Goal: Task Accomplishment & Management: Complete application form

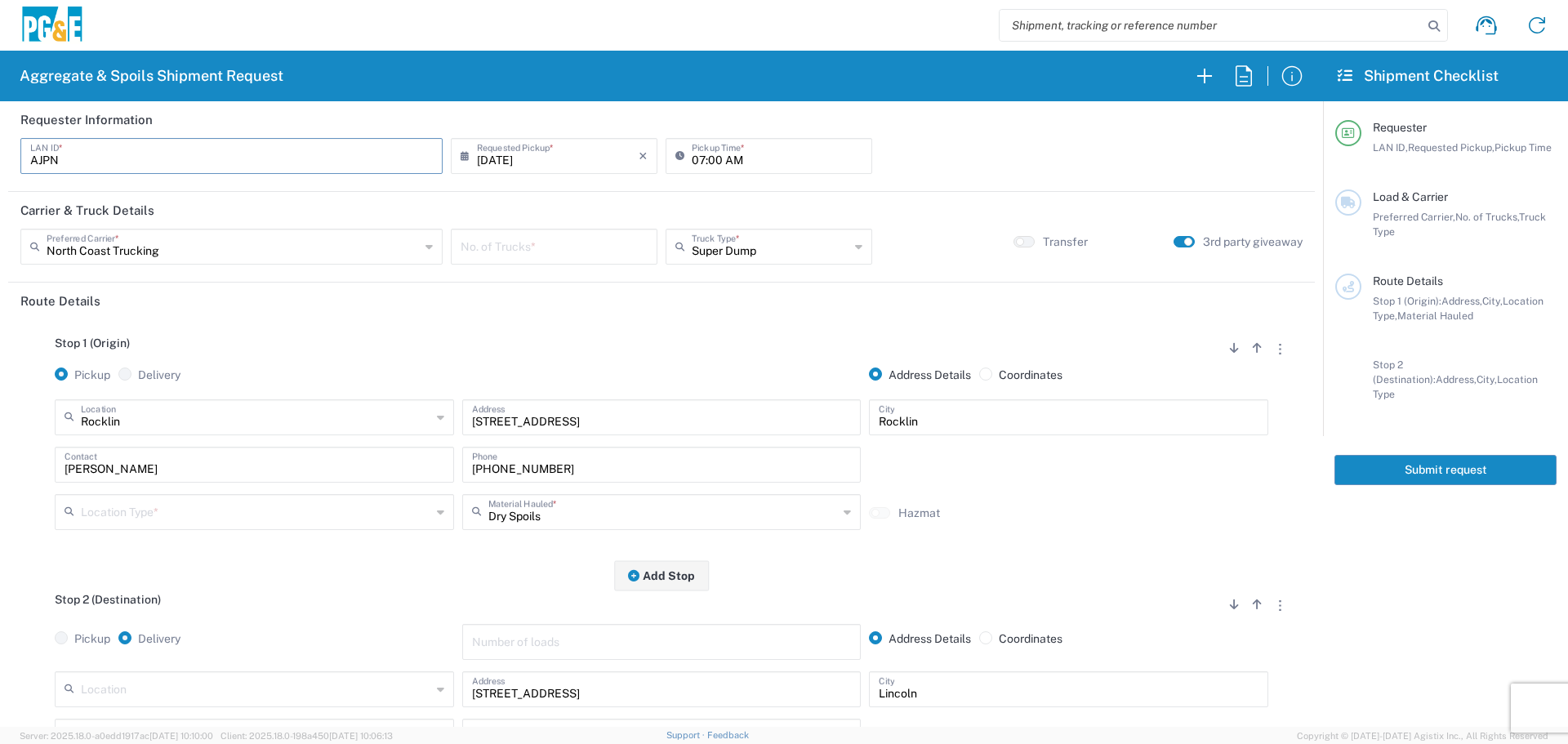
drag, startPoint x: 214, startPoint y: 154, endPoint x: 0, endPoint y: 173, distance: 214.8
click at [0, 173] on form "Requester Information AJPN LAN ID * [DATE] × Requested Pickup * Cancel Apply 07…" at bounding box center [661, 414] width 1324 height 626
type input "G1OC"
click at [491, 185] on div "[DATE] × Requested Pickup * Cancel Apply" at bounding box center [554, 162] width 214 height 48
click at [523, 149] on input "[DATE]" at bounding box center [557, 154] width 162 height 29
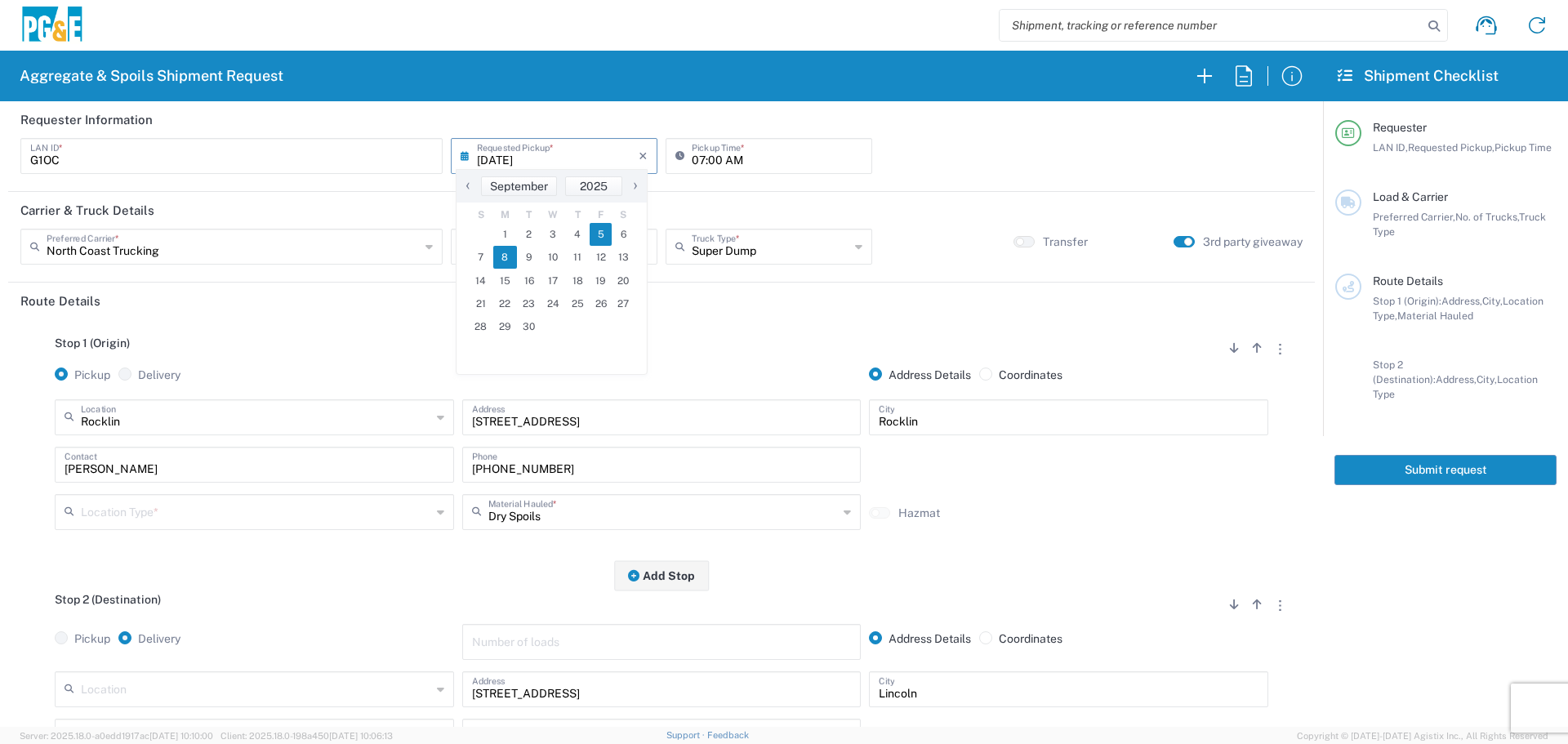
click at [504, 252] on span "8" at bounding box center [505, 257] width 25 height 23
type input "[DATE]"
click at [251, 241] on input "text" at bounding box center [233, 245] width 373 height 29
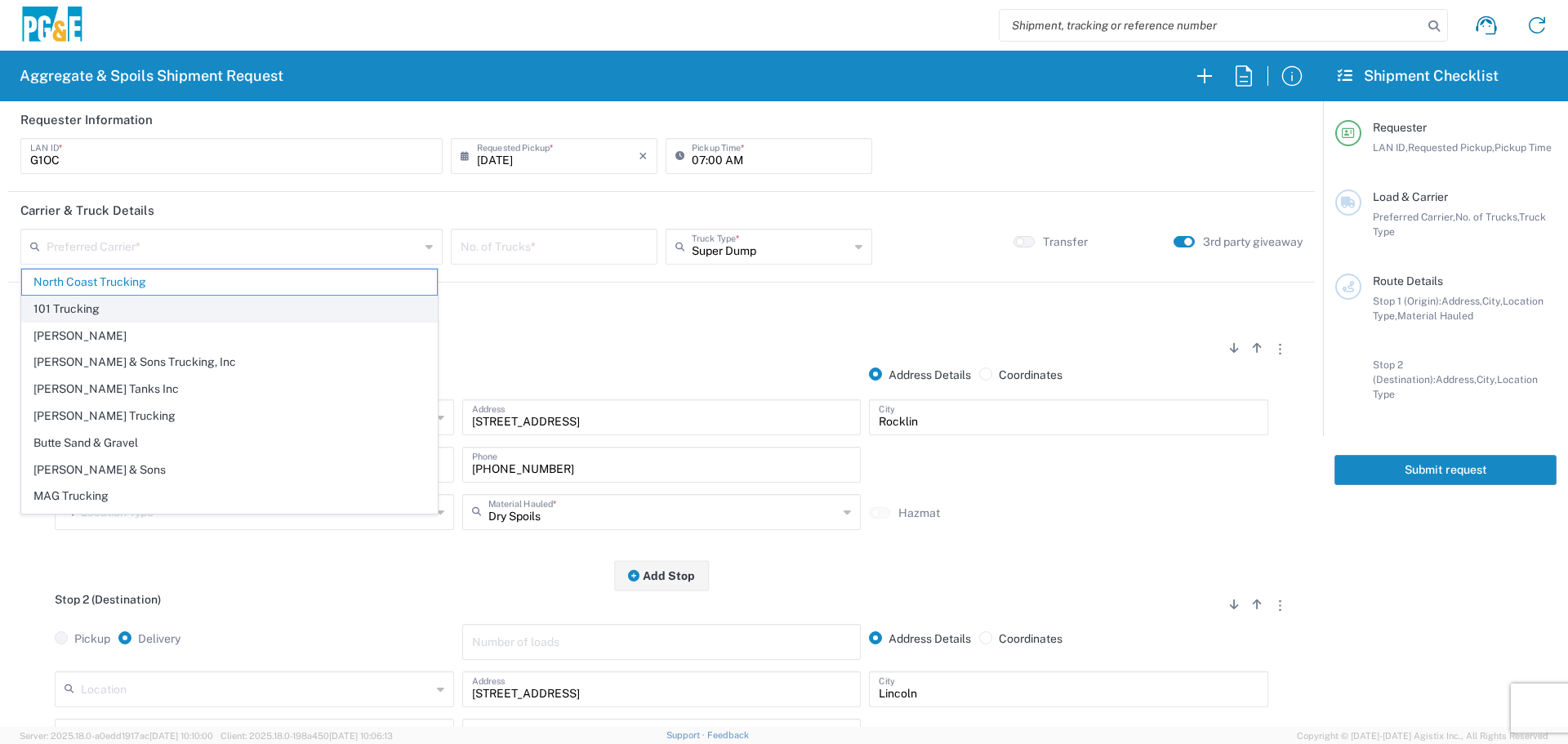
click at [203, 311] on span "101 Trucking" at bounding box center [229, 309] width 415 height 25
type input "101 Trucking"
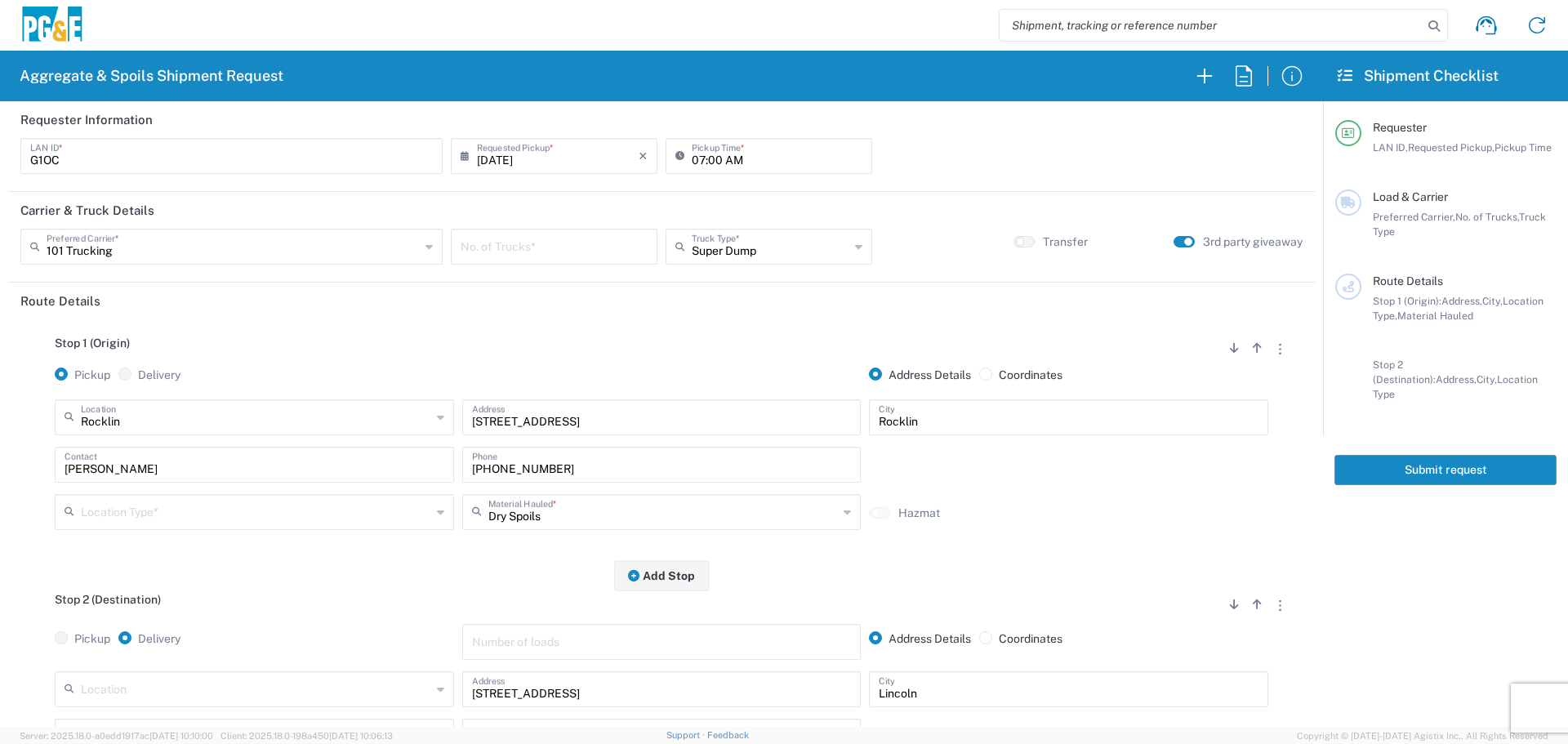
click at [513, 238] on input "number" at bounding box center [554, 245] width 187 height 29
type input "5"
click at [334, 421] on input "text" at bounding box center [255, 416] width 351 height 29
click at [175, 458] on span "Hollister Yard" at bounding box center [253, 453] width 391 height 25
type input "Hollister Yard"
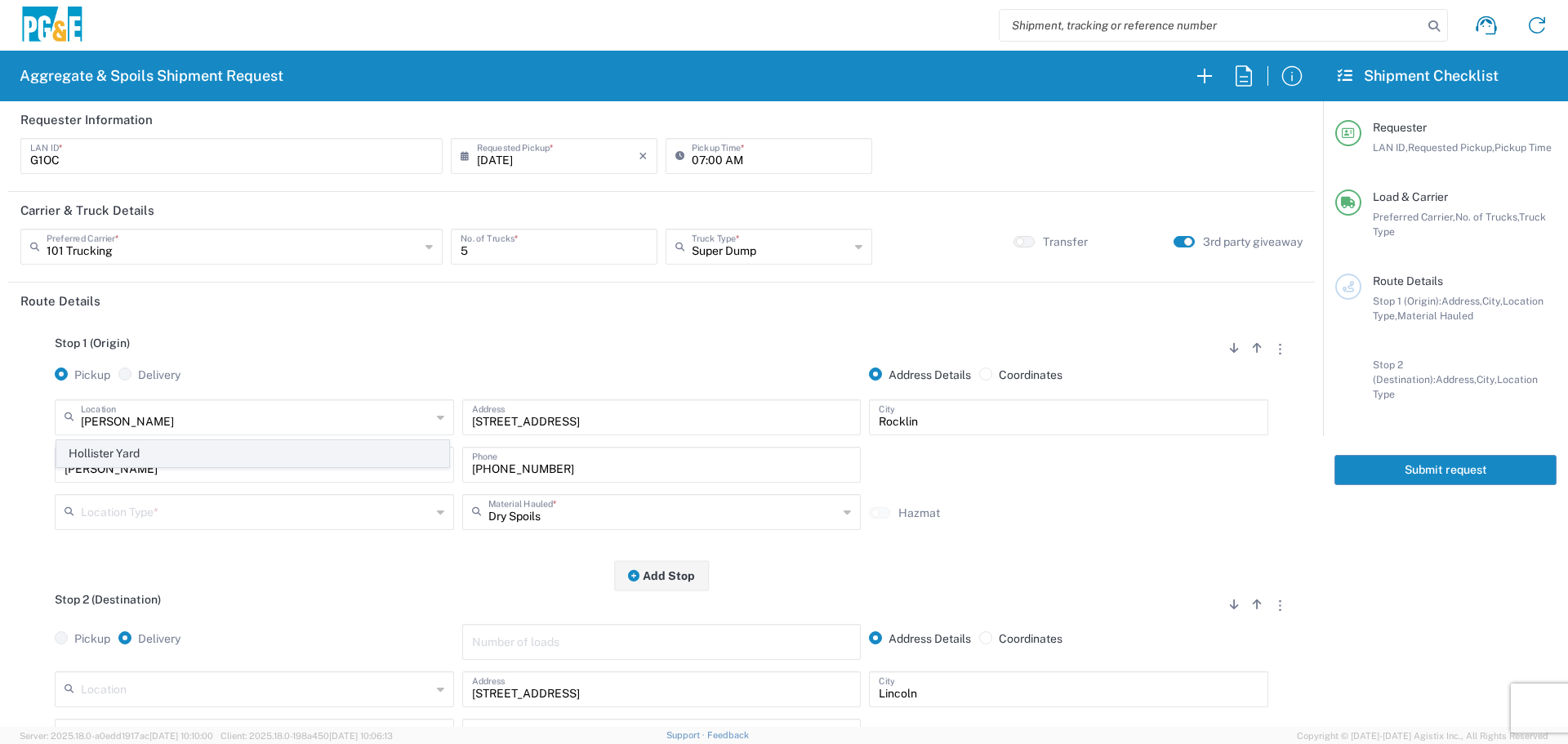
type input "[STREET_ADDRESS]"
type input "Hollister"
type input "Business No Loading Dock"
drag, startPoint x: 148, startPoint y: 477, endPoint x: 0, endPoint y: 422, distance: 157.9
click at [0, 422] on form "Requester Information G1OC LAN ID * [DATE] × Requested Pickup * Cancel Apply 07…" at bounding box center [661, 414] width 1324 height 626
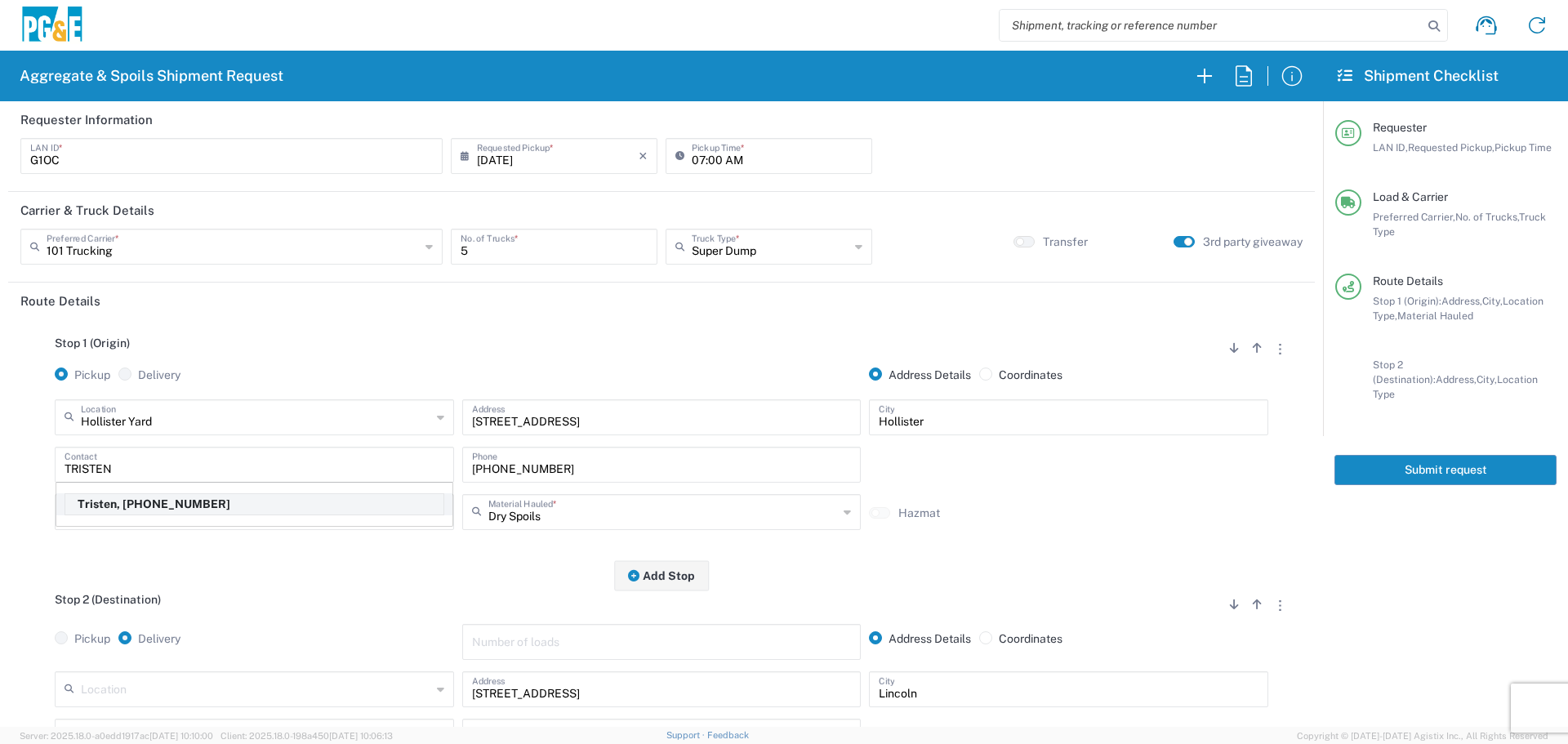
click at [159, 511] on p "Tristen, [PHONE_NUMBER]" at bounding box center [254, 505] width 378 height 21
type input "Tristen"
type input "[PHONE_NUMBER]"
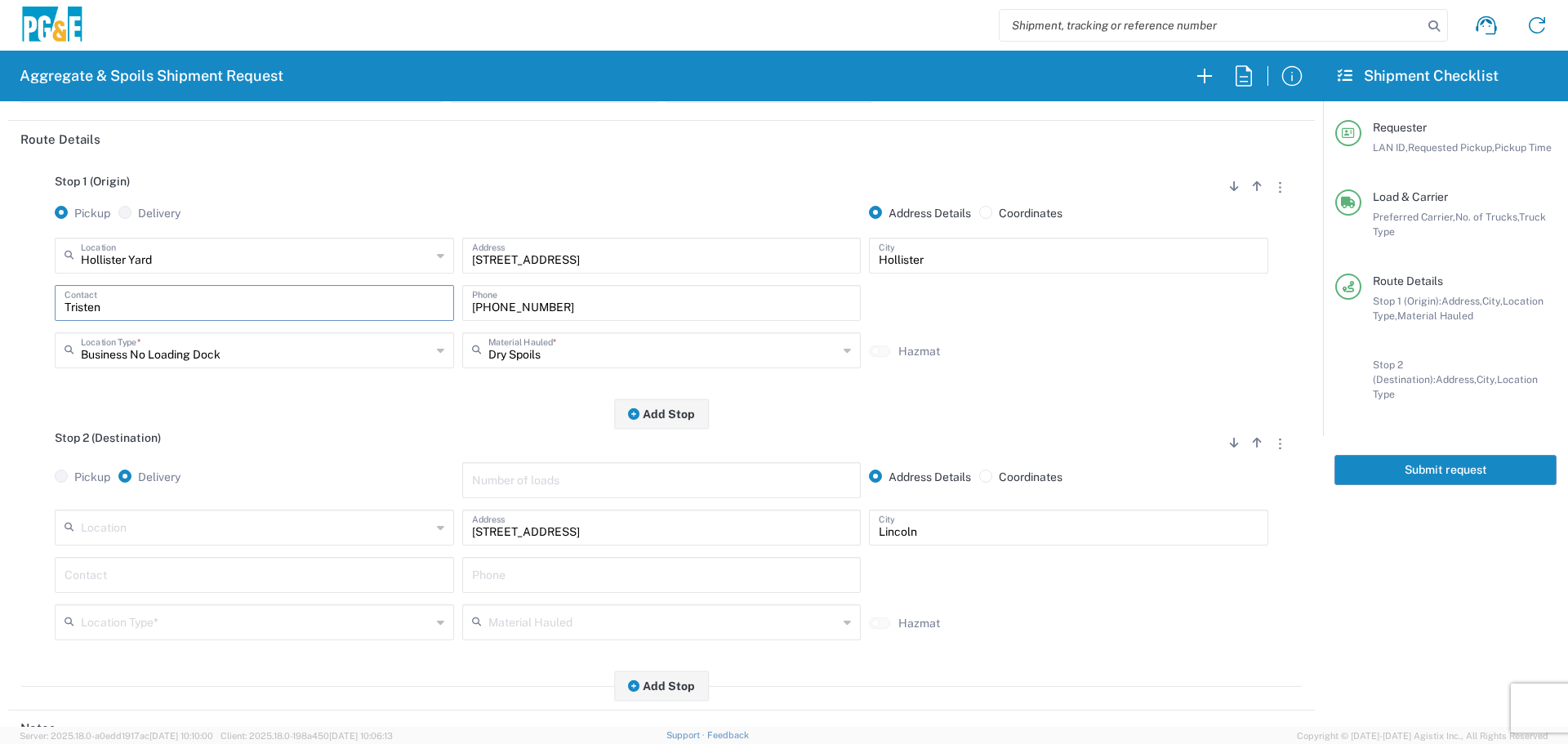
scroll to position [164, 0]
drag, startPoint x: 621, startPoint y: 521, endPoint x: 226, endPoint y: 566, distance: 397.6
click at [226, 566] on div "Location [STREET_ADDRESS][PERSON_NAME] 7/11 Materials - [GEOGRAPHIC_DATA] - Qua…" at bounding box center [661, 579] width 1282 height 142
paste input "[STREET_ADDRESS]"
type input "[STREET_ADDRESS]"
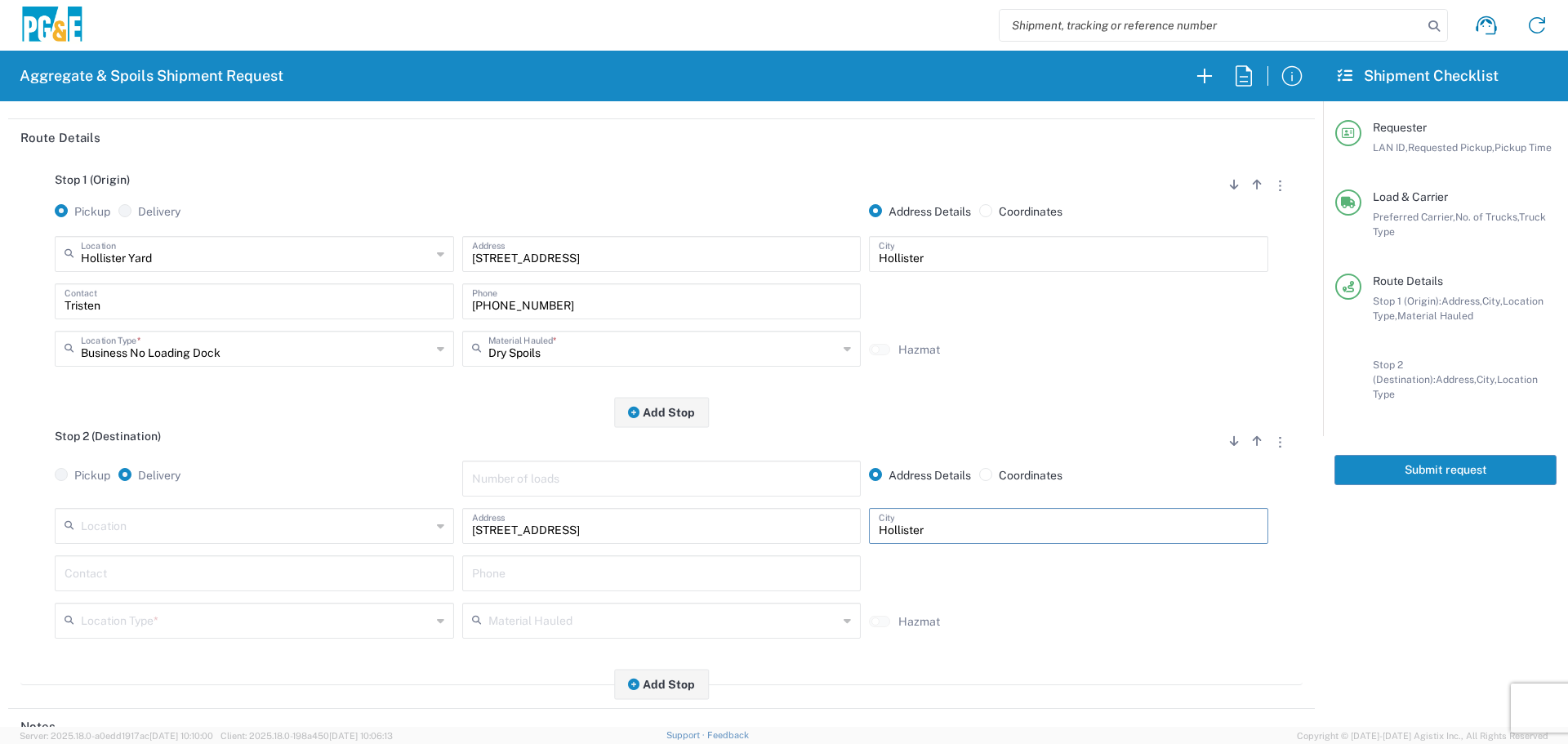
type input "Hollister"
type input "g"
type input "[PERSON_NAME]"
type input "[PHONE_NUMBER]"
click at [216, 600] on div "[PERSON_NAME] Contact" at bounding box center [254, 579] width 407 height 48
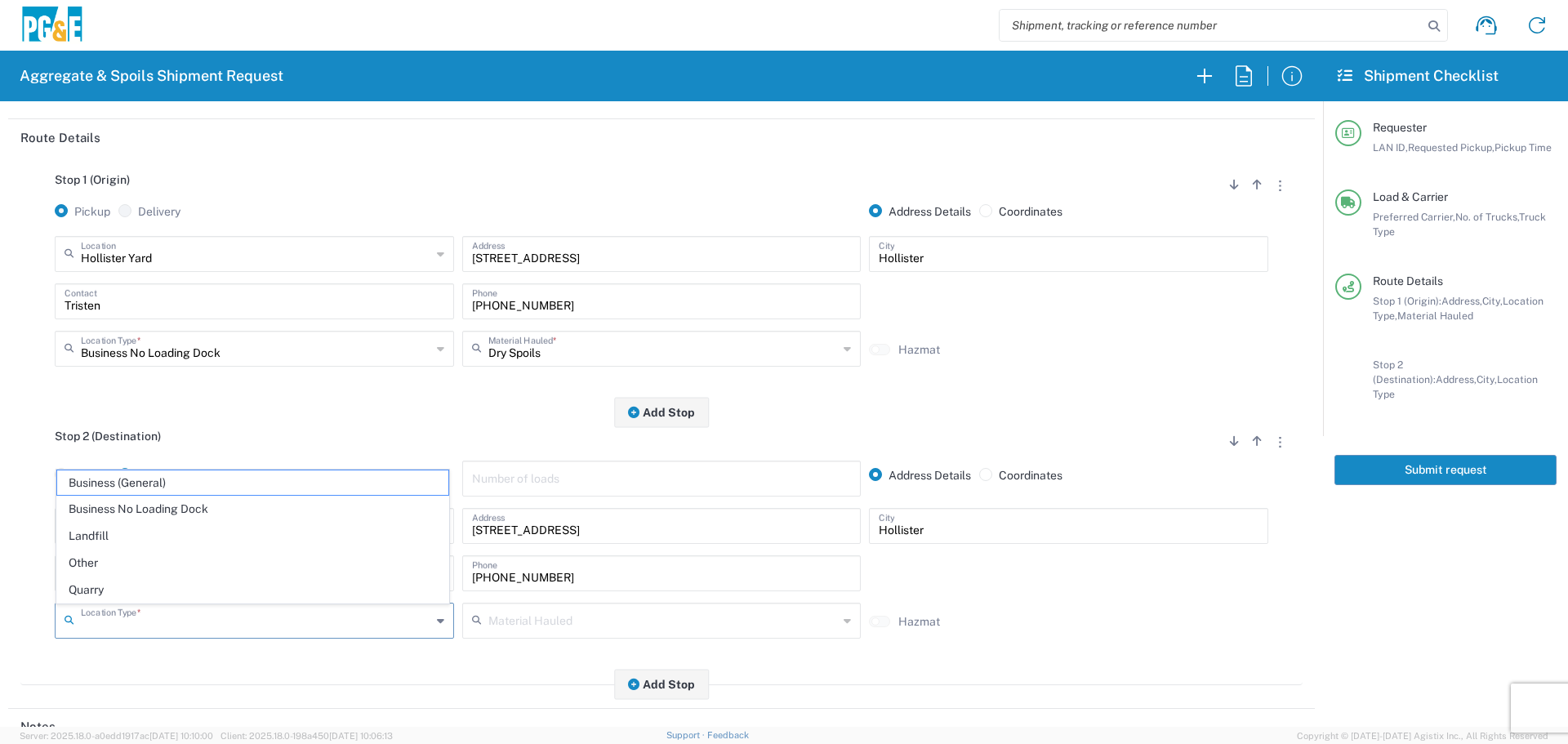
click at [201, 619] on input "text" at bounding box center [255, 620] width 351 height 29
click at [173, 553] on span "Other" at bounding box center [253, 562] width 391 height 25
type input "Other"
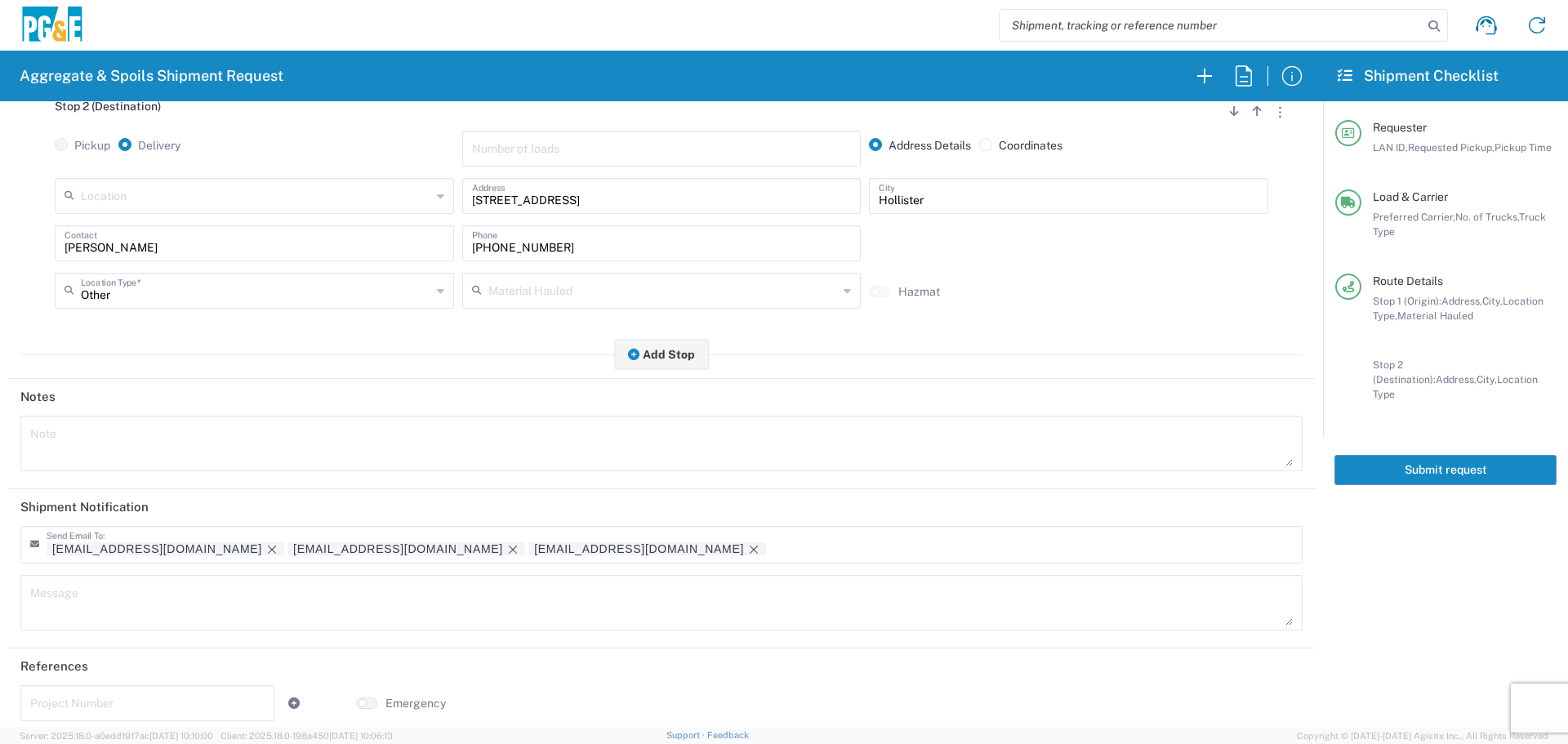
scroll to position [508, 0]
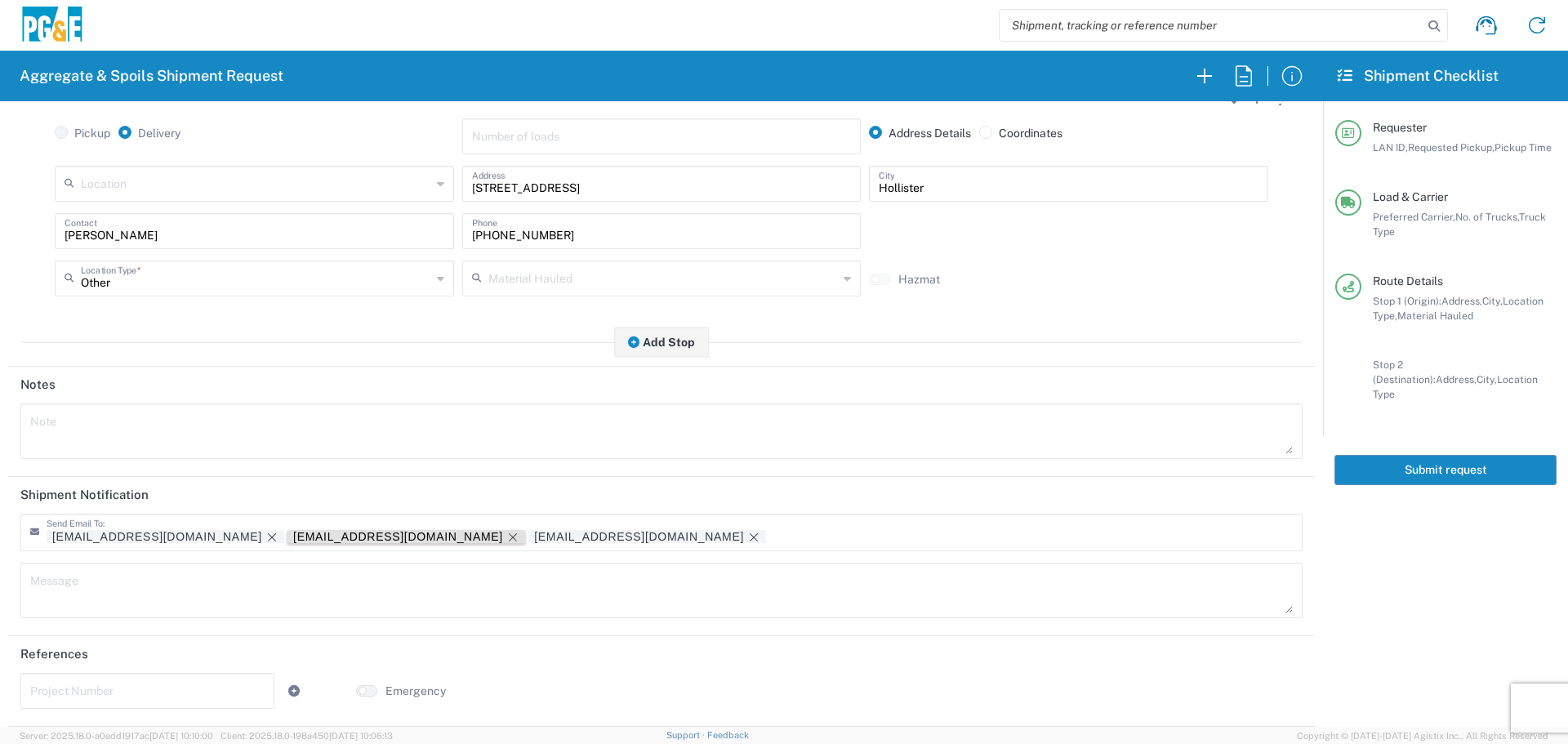
click at [506, 535] on icon "Remove tag" at bounding box center [512, 537] width 13 height 13
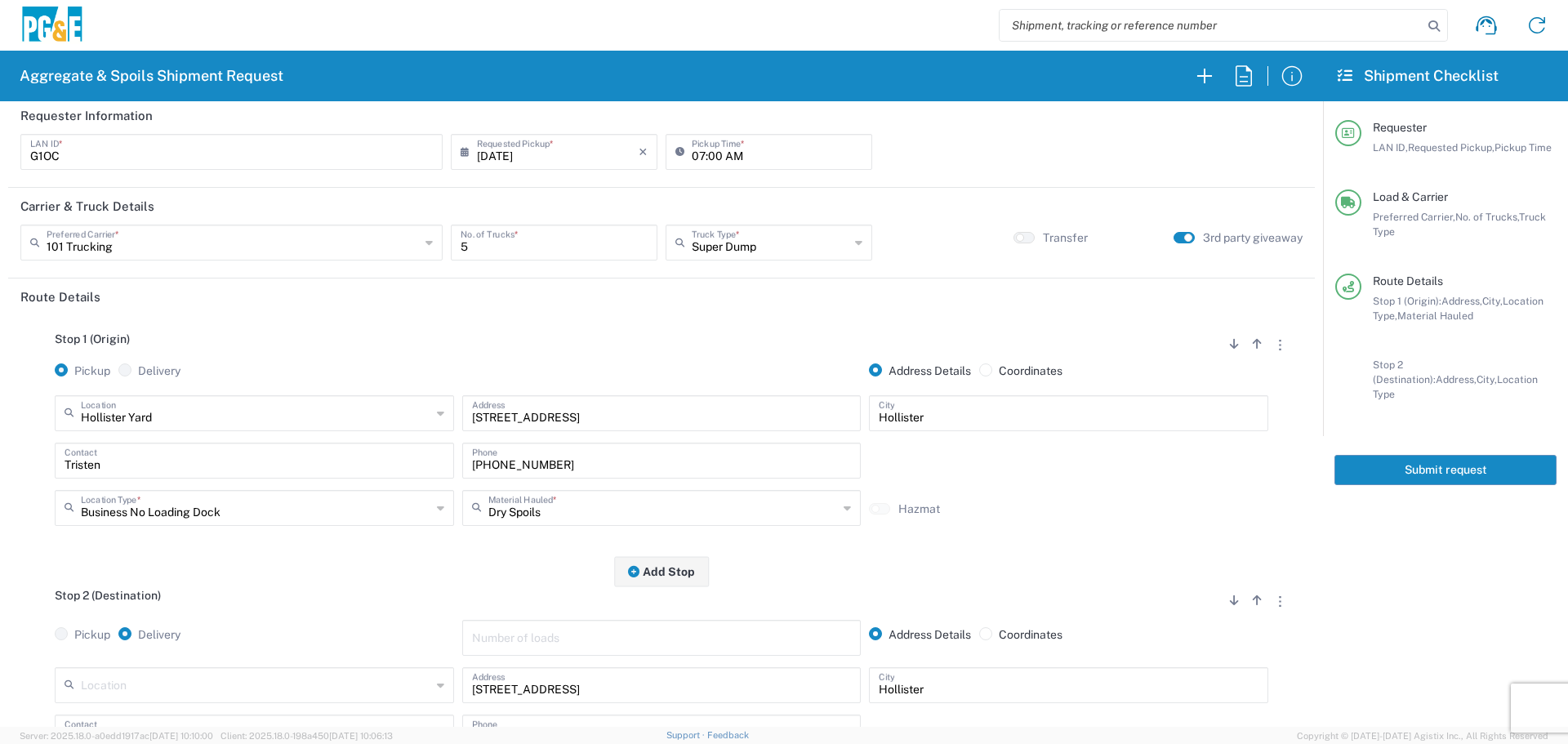
scroll to position [0, 0]
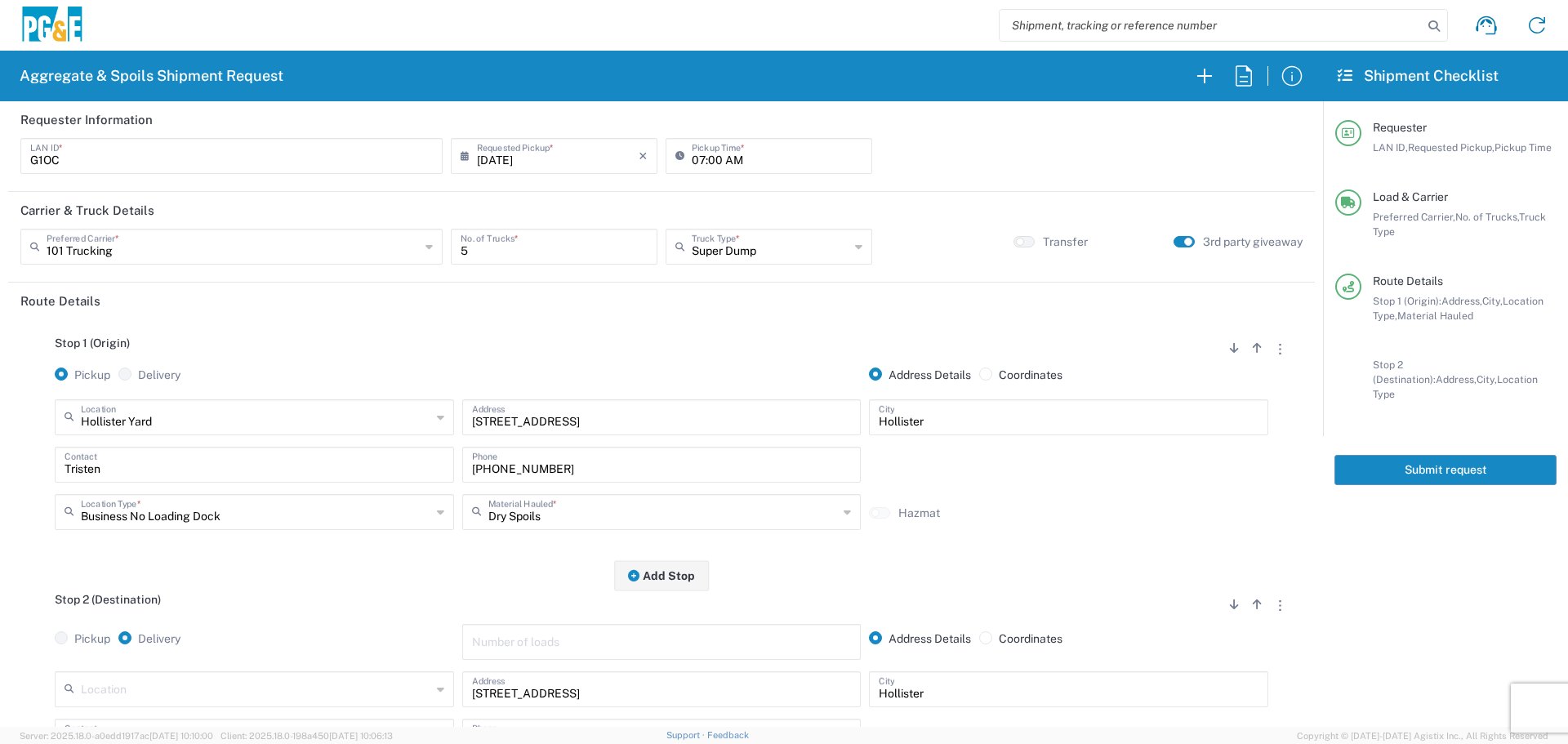
click at [1481, 455] on button "Submit request" at bounding box center [1446, 470] width 222 height 30
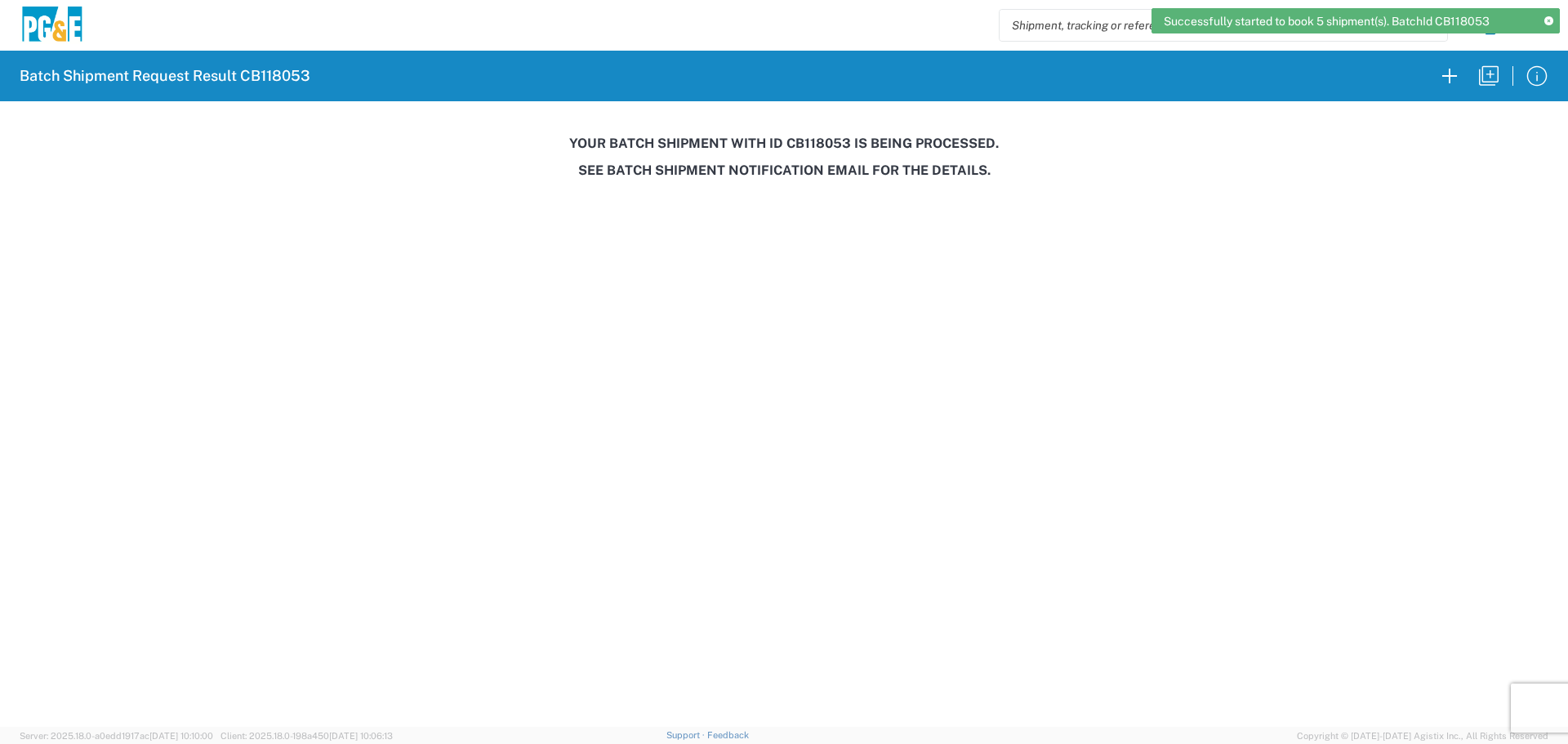
click at [824, 145] on h3 "Your batch shipment with id CB118053 is being processed." at bounding box center [784, 144] width 1545 height 16
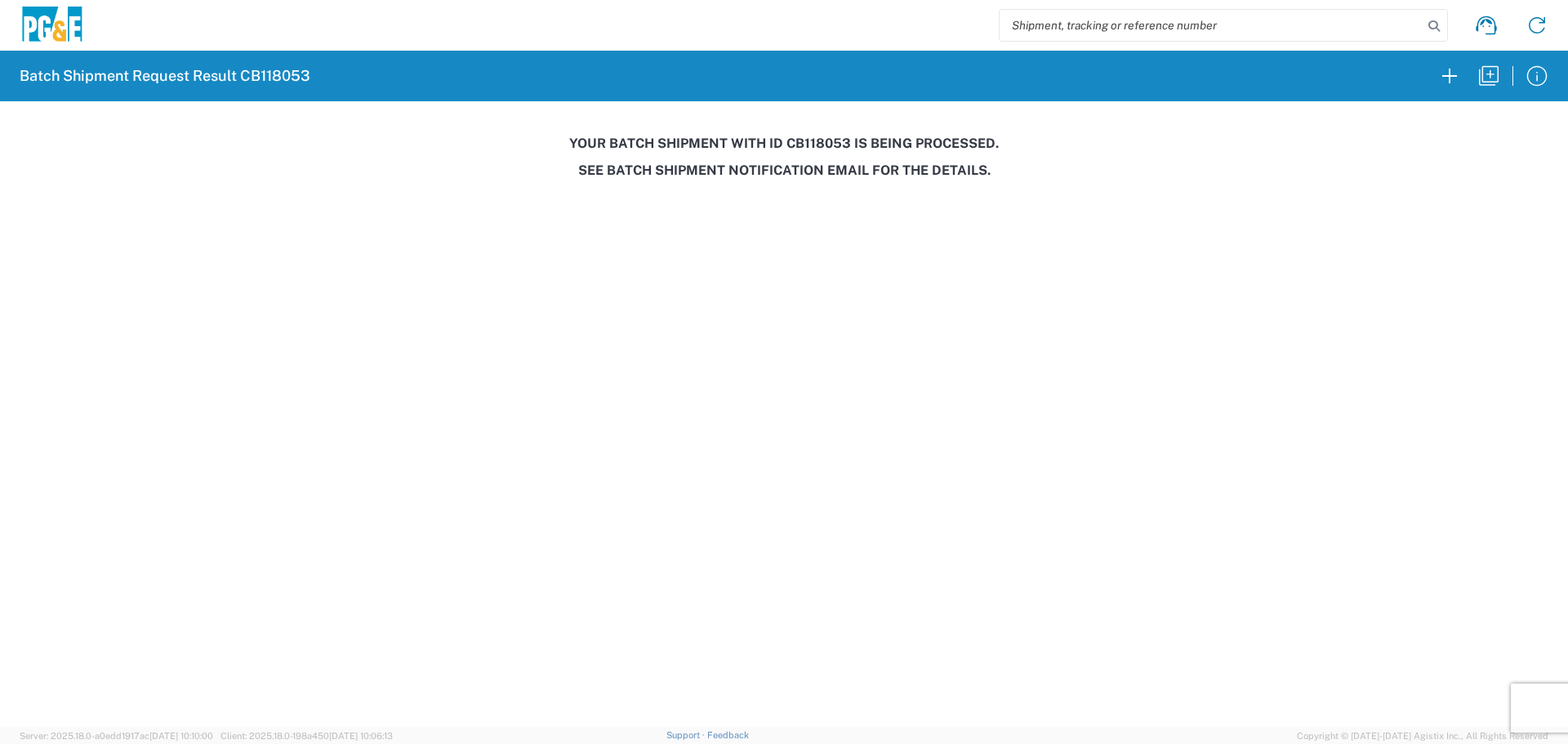
copy h3 "CB118053"
click at [1499, 69] on icon "button" at bounding box center [1489, 75] width 26 height 26
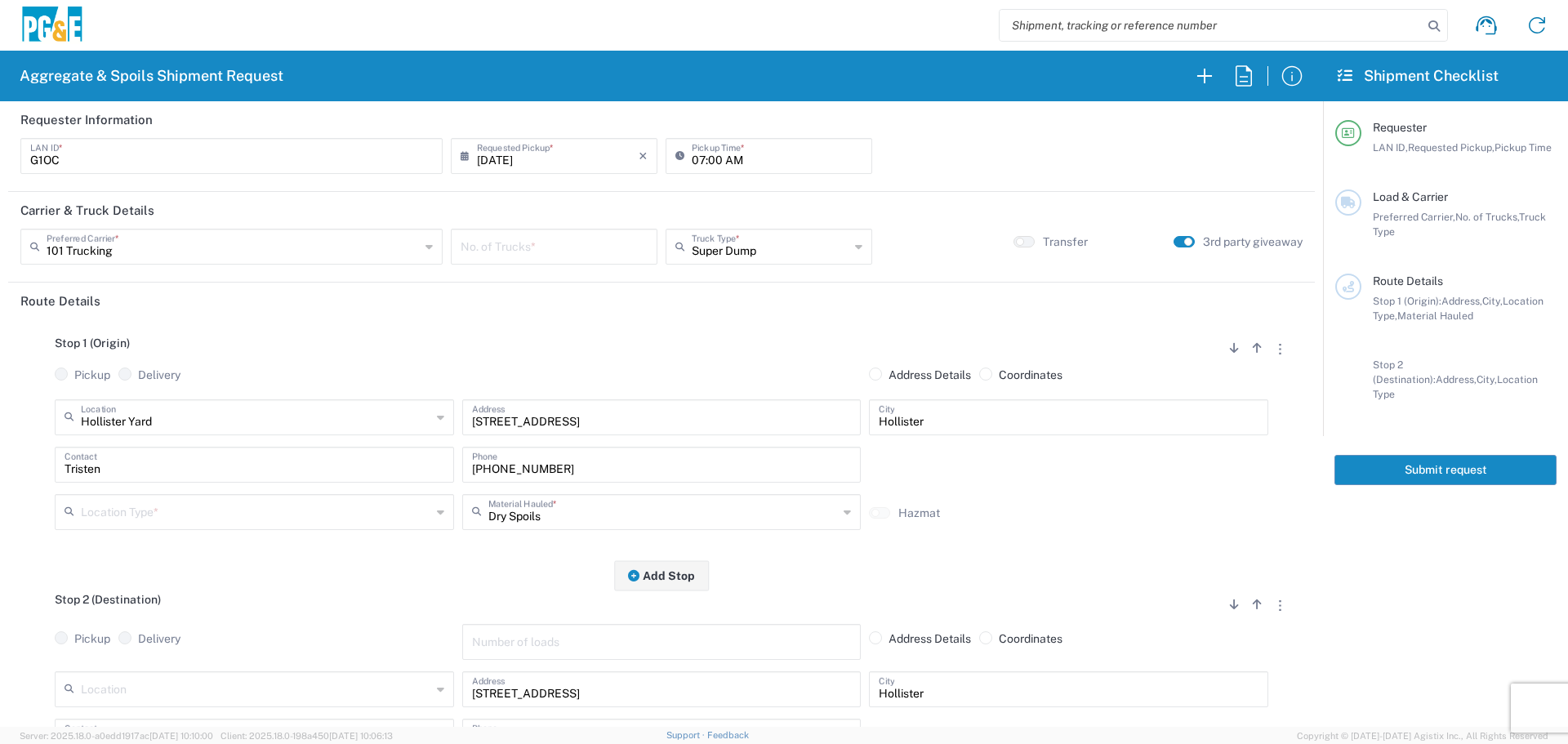
click at [538, 153] on input "[DATE]" at bounding box center [557, 154] width 162 height 29
click at [503, 251] on span "8" at bounding box center [505, 257] width 25 height 23
type input "[DATE]"
click at [545, 232] on input "number" at bounding box center [554, 245] width 187 height 29
type input "5"
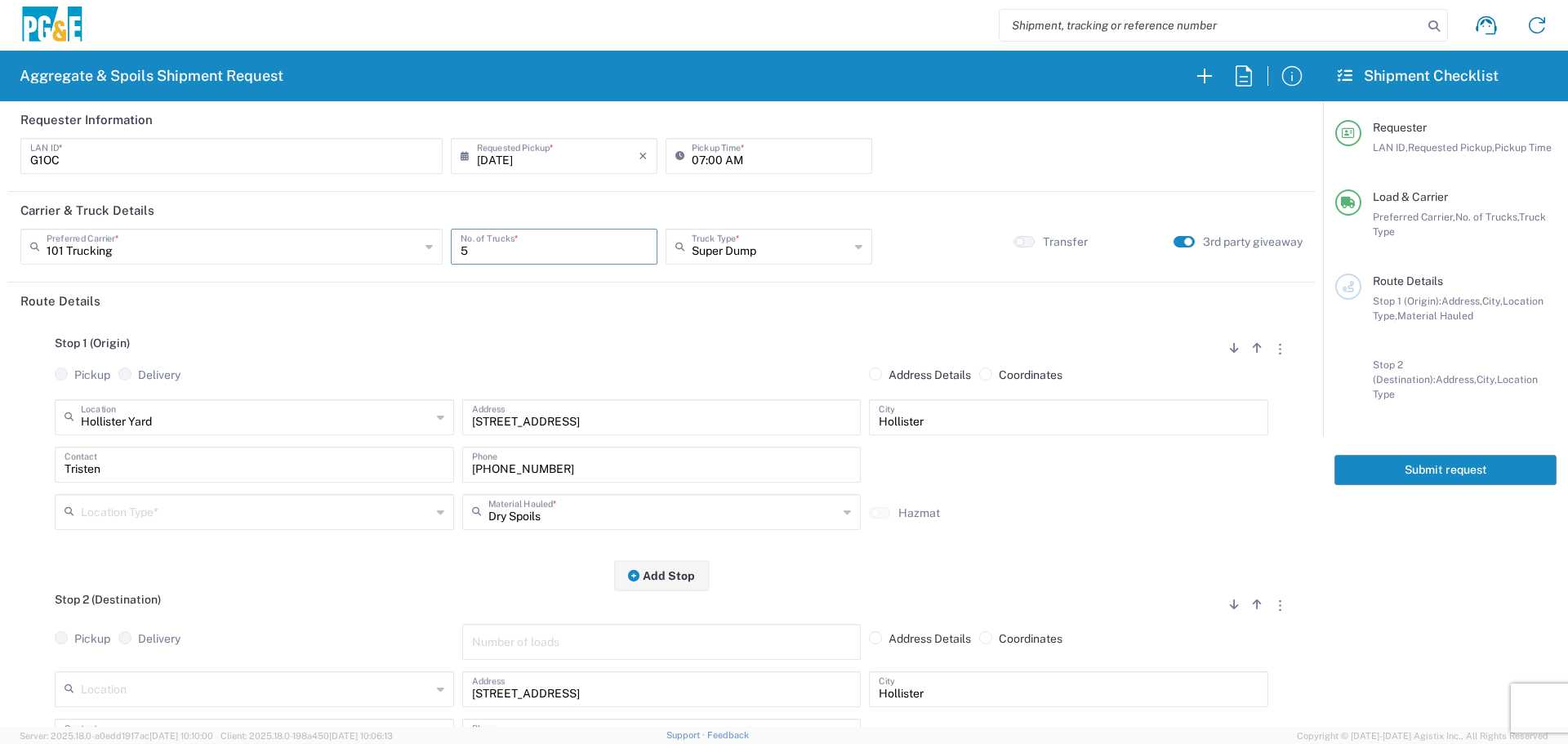
click at [301, 504] on input "text" at bounding box center [255, 511] width 351 height 29
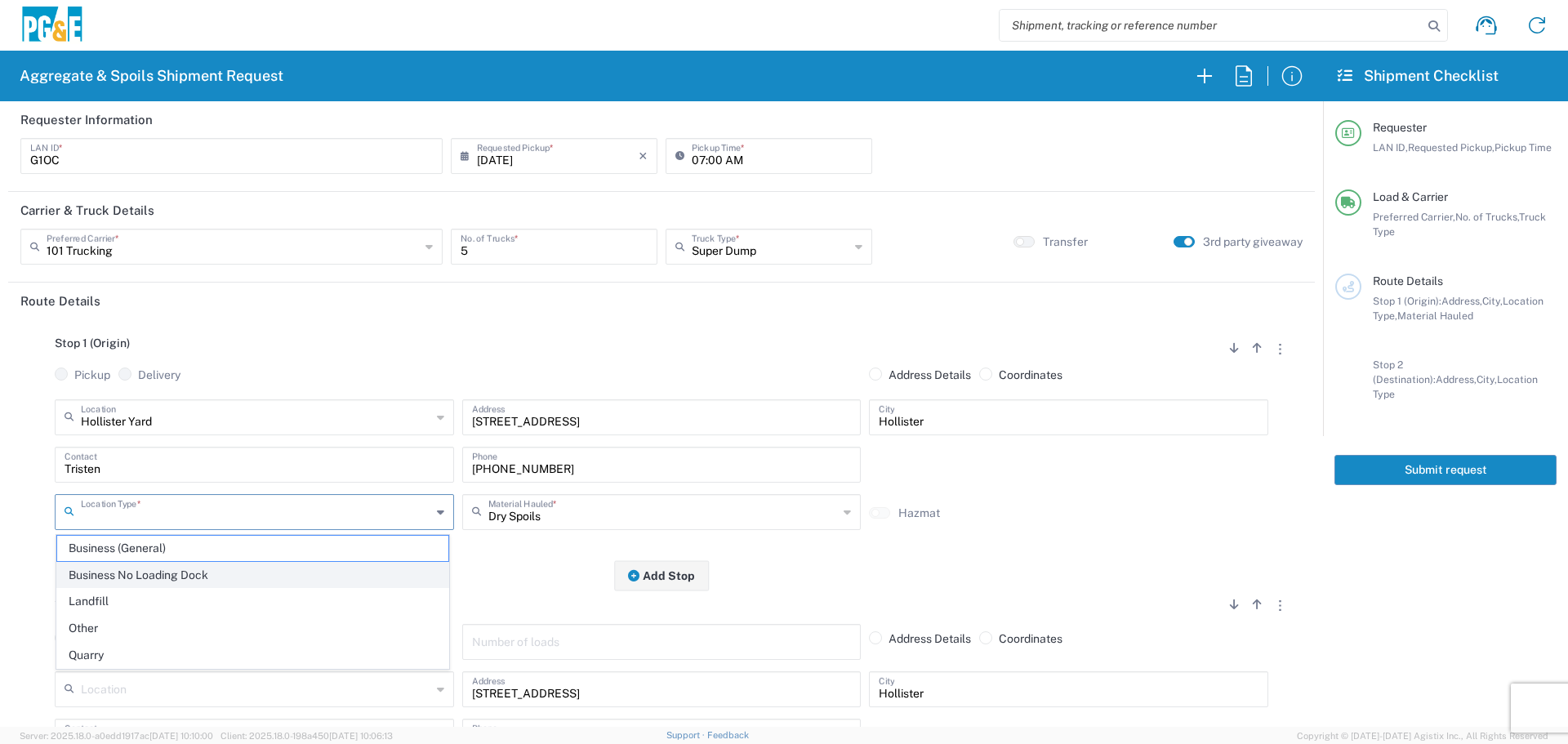
click at [260, 567] on span "Business No Loading Dock" at bounding box center [253, 575] width 391 height 25
type input "Business No Loading Dock"
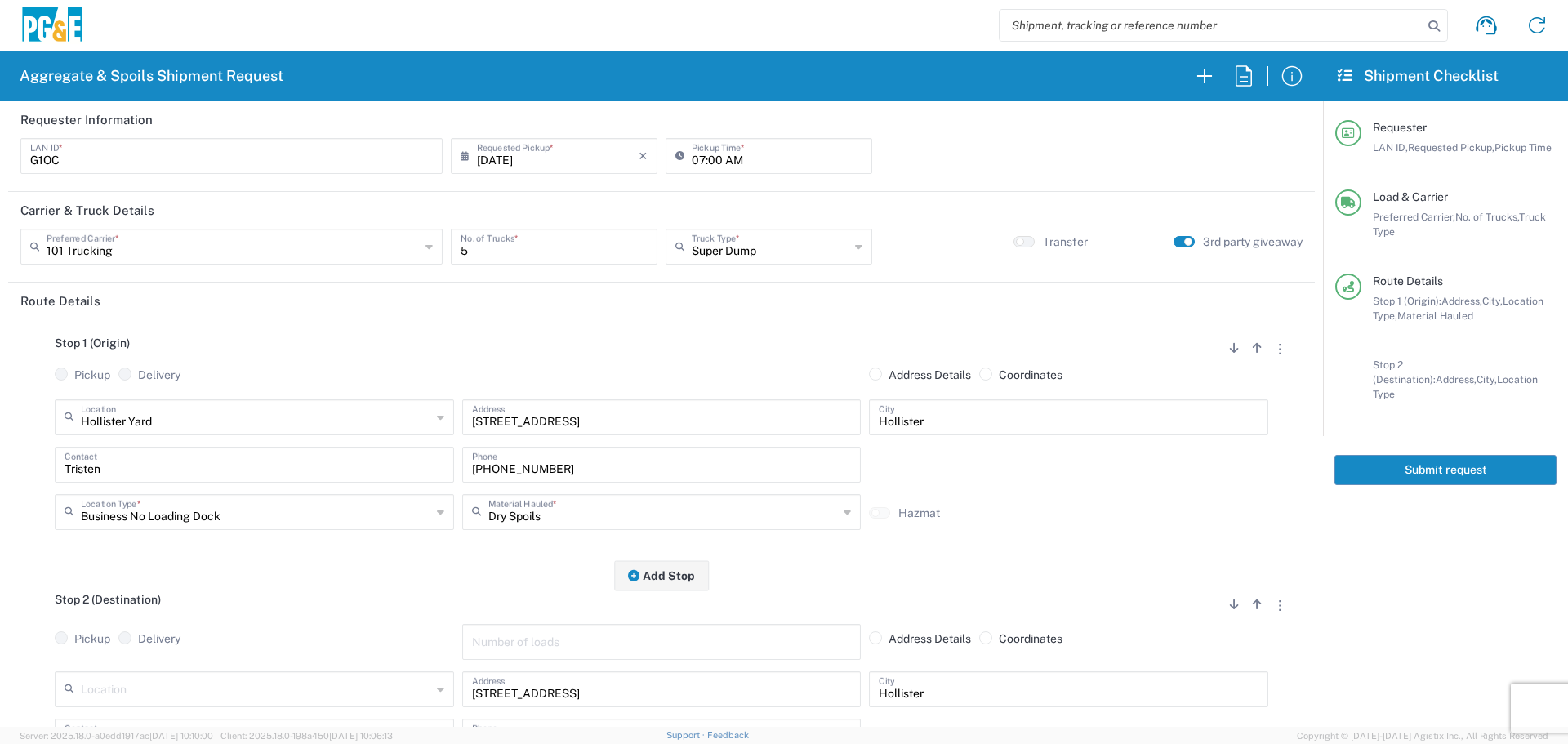
scroll to position [245, 0]
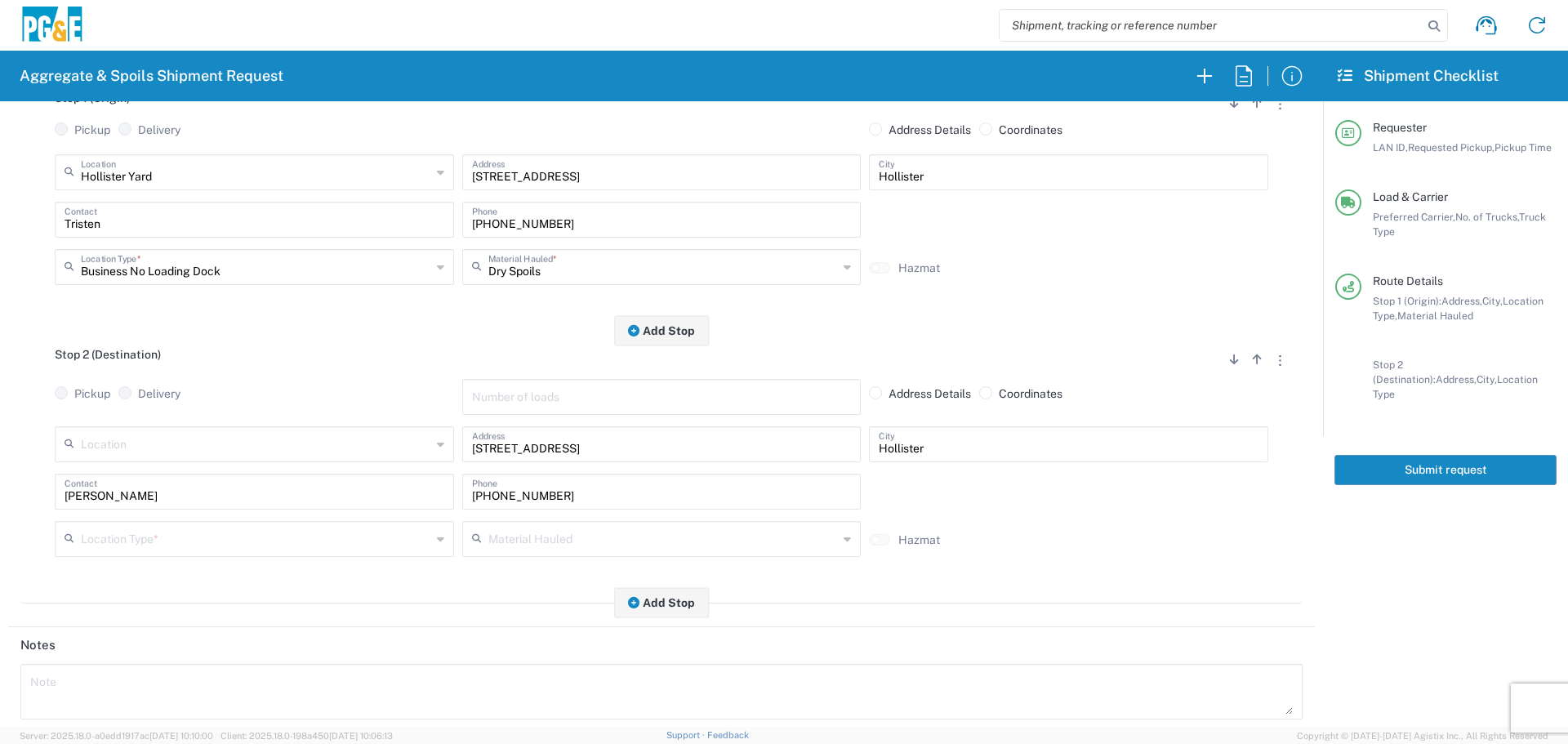
click at [228, 533] on input "text" at bounding box center [255, 537] width 351 height 29
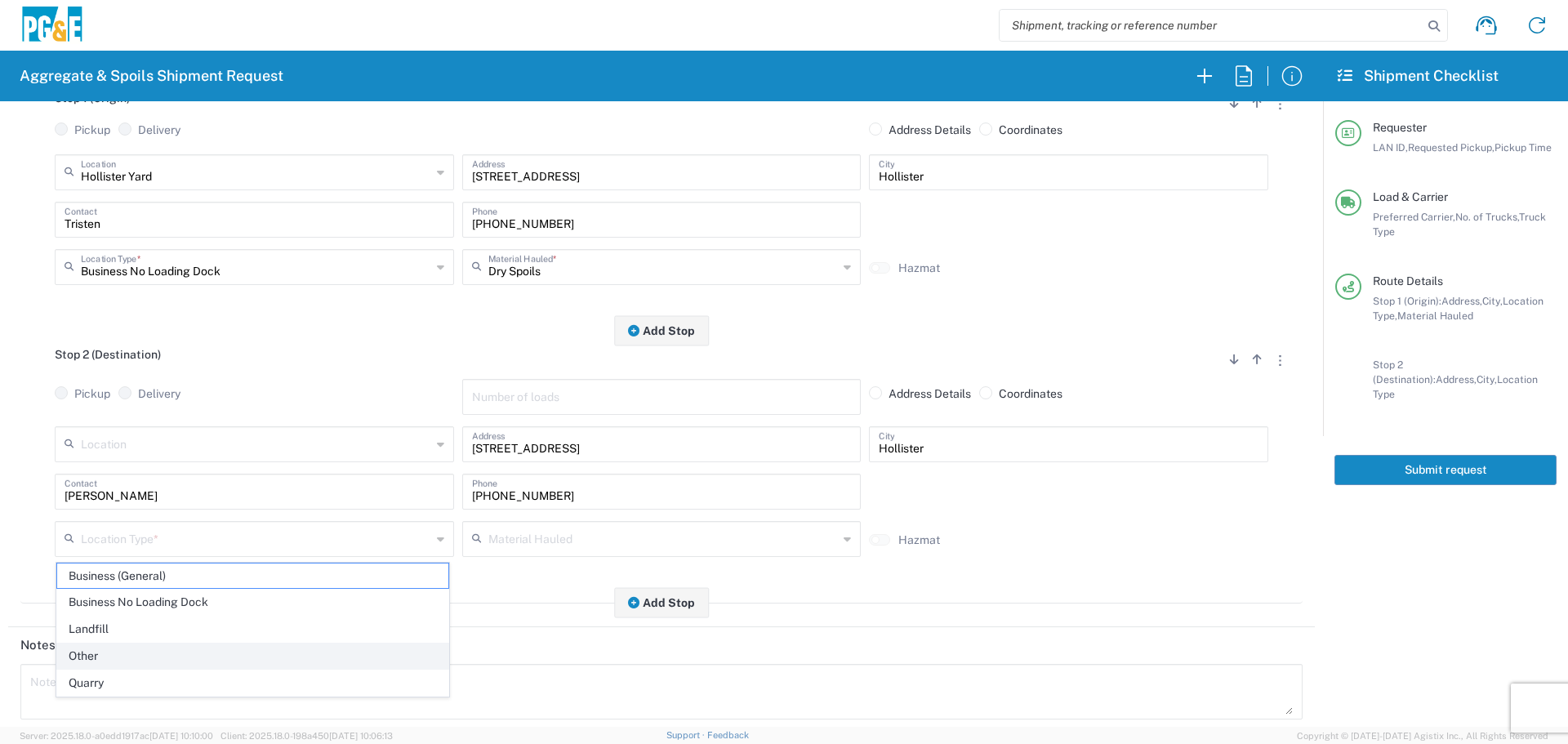
click at [140, 646] on span "Other" at bounding box center [253, 656] width 391 height 25
type input "Other"
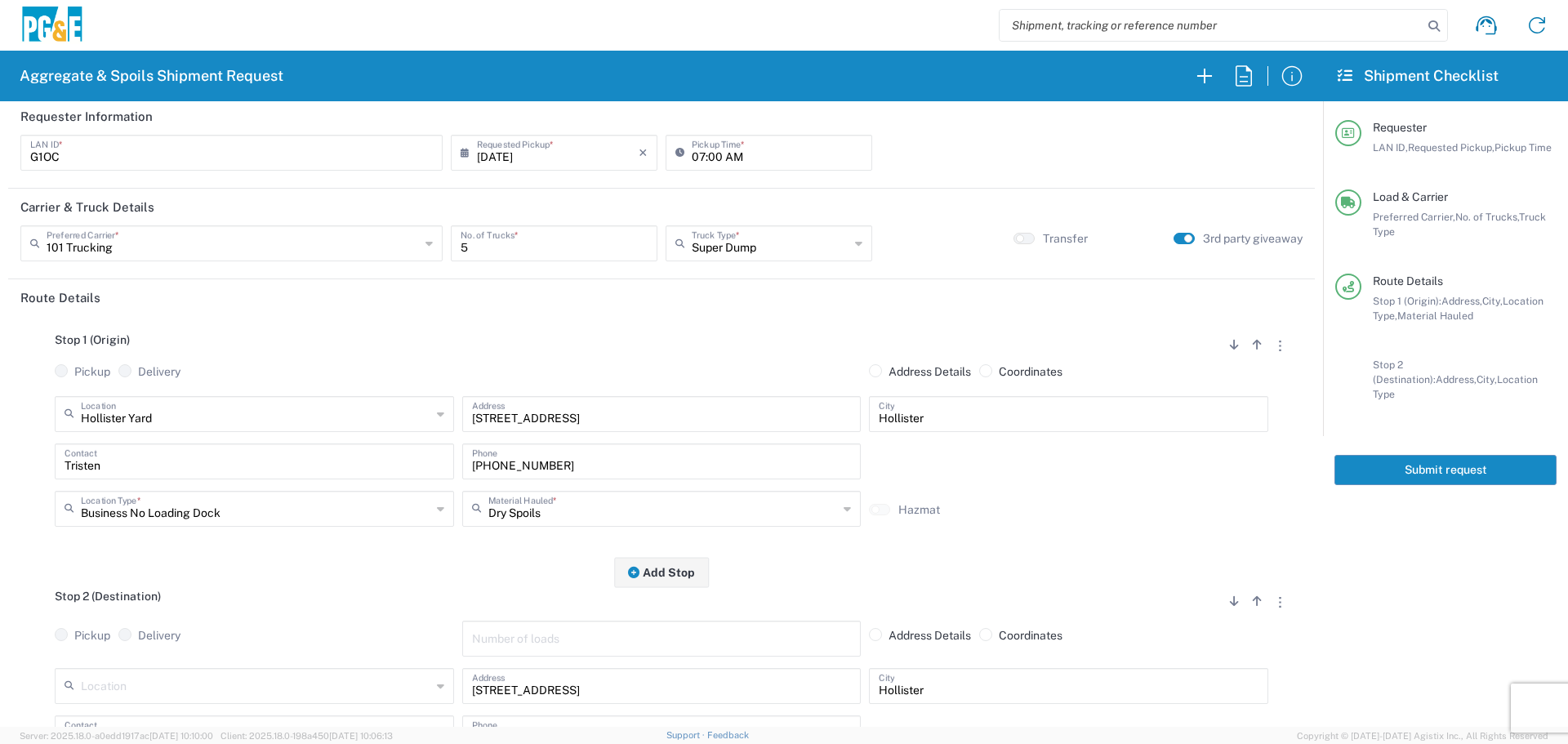
scroll to position [0, 0]
click at [692, 158] on input "07:00 AM" at bounding box center [778, 154] width 171 height 29
type input "06:15 AM"
click at [1433, 461] on button "Submit request" at bounding box center [1446, 470] width 222 height 30
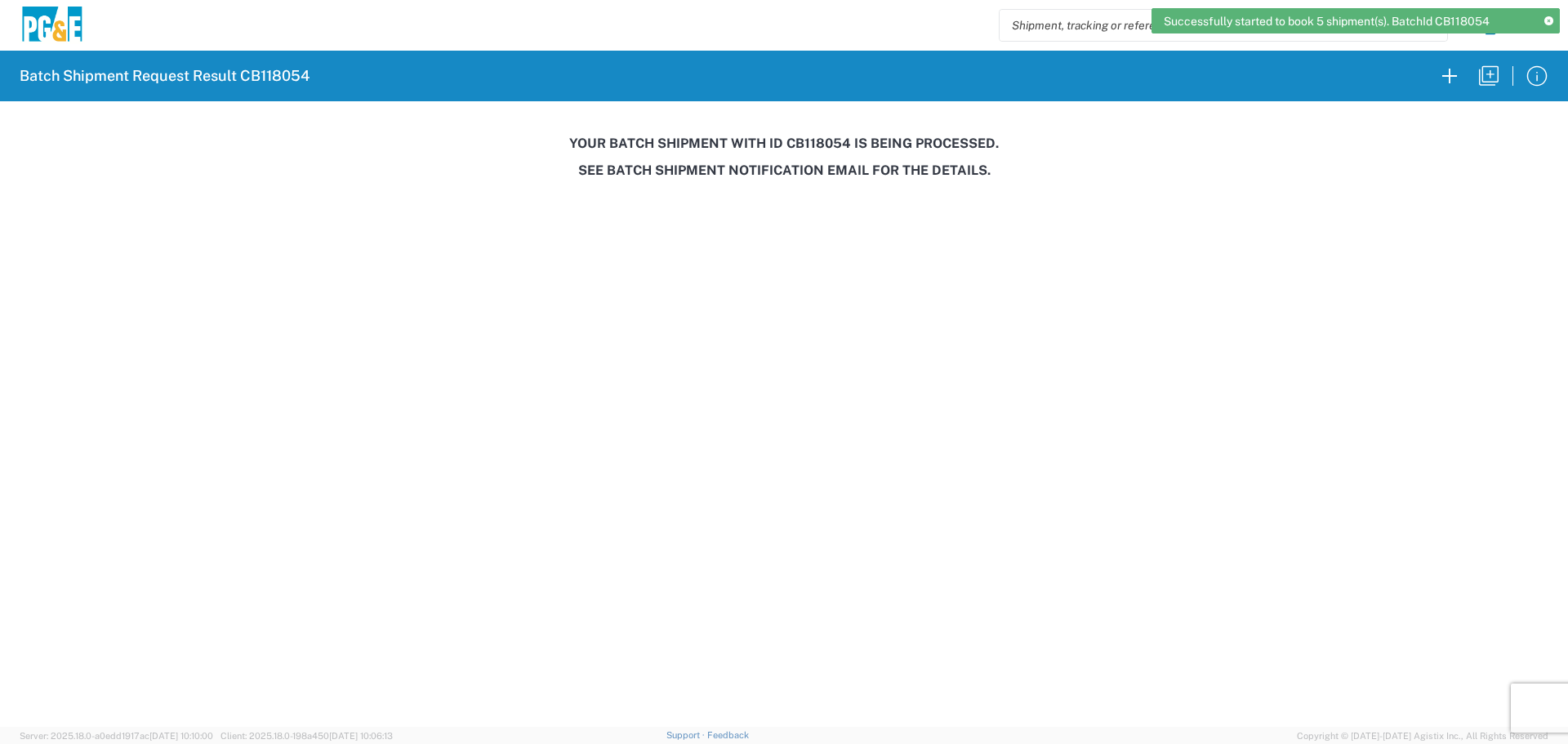
click at [809, 145] on h3 "Your batch shipment with id CB118054 is being processed." at bounding box center [784, 144] width 1545 height 16
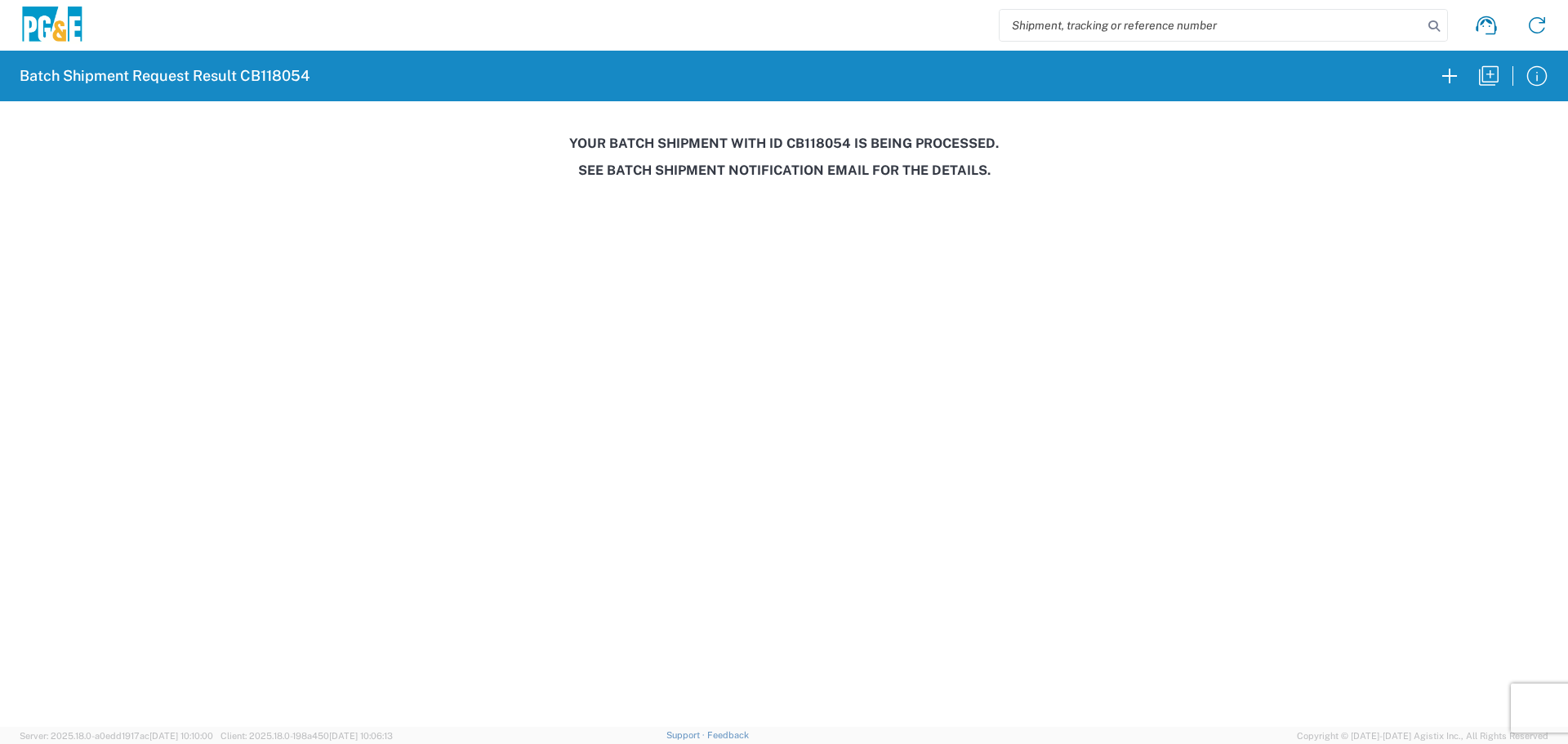
copy h3 "CB118054"
